Goal: Information Seeking & Learning: Understand process/instructions

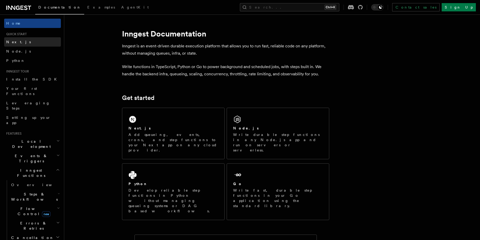
click at [25, 39] on link "Next.js" at bounding box center [32, 41] width 57 height 9
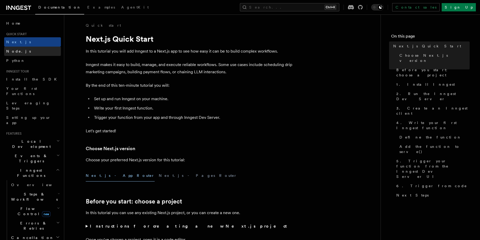
click at [34, 52] on link "Node.js" at bounding box center [32, 51] width 57 height 9
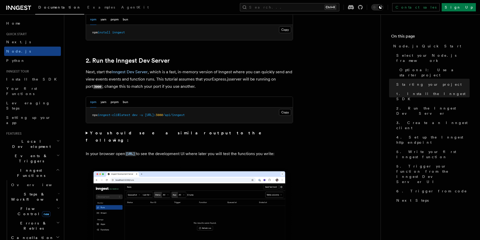
scroll to position [368, 0]
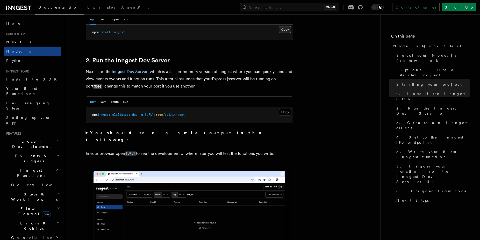
click at [282, 29] on button "Copy Copied" at bounding box center [285, 29] width 12 height 7
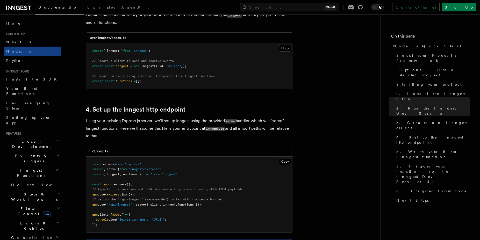
scroll to position [702, 0]
click at [20, 40] on link "Next.js" at bounding box center [32, 41] width 57 height 9
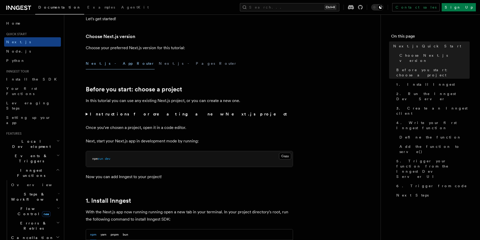
scroll to position [113, 0]
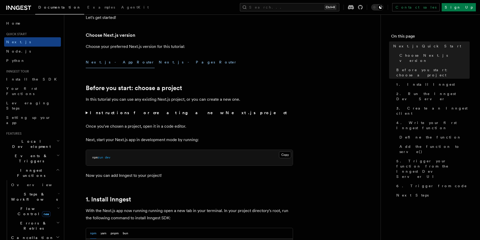
click at [159, 61] on button "Next.js - Pages Router" at bounding box center [198, 62] width 78 height 12
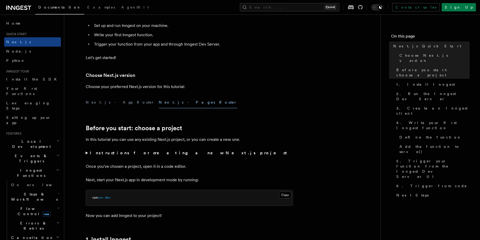
scroll to position [42, 0]
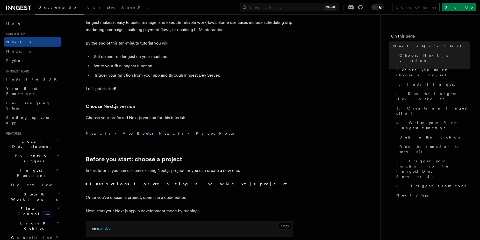
click at [97, 132] on button "Next.js - App Router" at bounding box center [120, 134] width 69 height 12
click at [159, 133] on button "Next.js - Pages Router" at bounding box center [198, 134] width 78 height 12
click at [103, 132] on button "Next.js - App Router" at bounding box center [120, 134] width 69 height 12
click at [159, 135] on button "Next.js - Pages Router" at bounding box center [198, 134] width 78 height 12
click at [115, 135] on button "Next.js - App Router" at bounding box center [120, 134] width 69 height 12
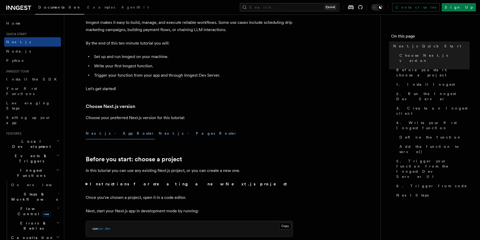
click at [159, 133] on button "Next.js - Pages Router" at bounding box center [198, 134] width 78 height 12
click at [113, 130] on button "Next.js - App Router" at bounding box center [120, 134] width 69 height 12
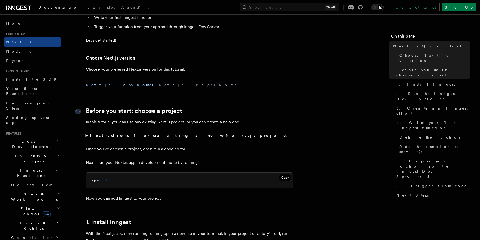
scroll to position [71, 0]
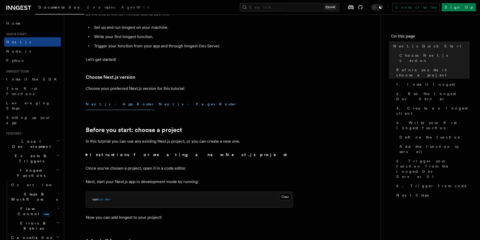
click at [159, 103] on button "Next.js - Pages Router" at bounding box center [198, 104] width 78 height 12
click at [112, 103] on button "Next.js - App Router" at bounding box center [120, 104] width 69 height 12
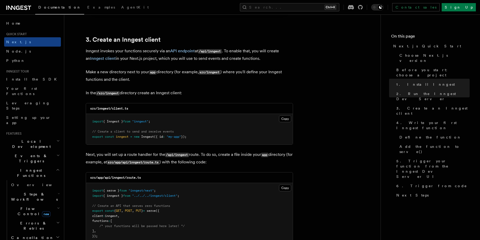
scroll to position [596, 0]
